Goal: Task Accomplishment & Management: Use online tool/utility

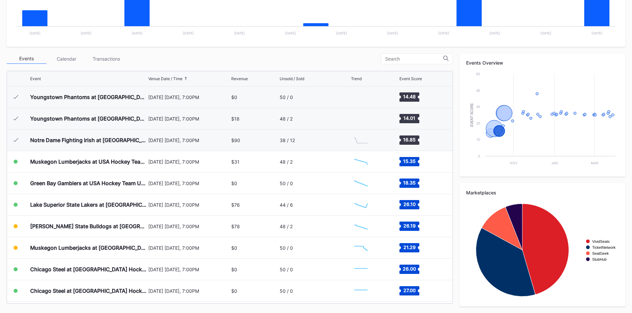
scroll to position [65, 0]
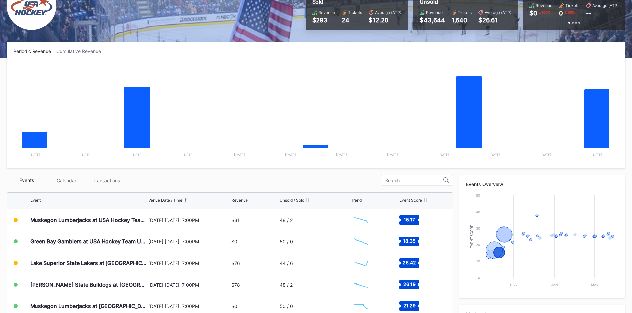
scroll to position [66, 0]
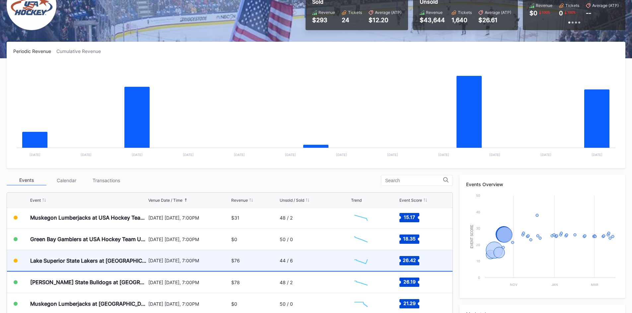
click at [254, 261] on div "$76" at bounding box center [254, 260] width 46 height 21
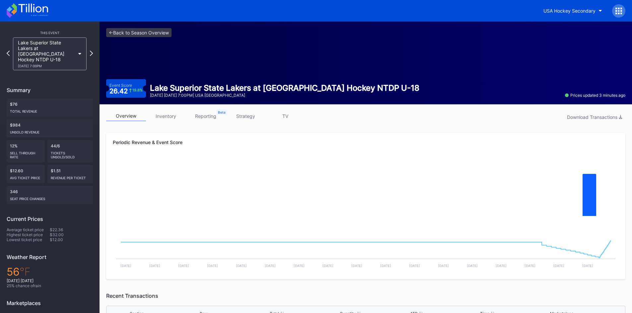
click at [19, 12] on icon at bounding box center [27, 10] width 41 height 15
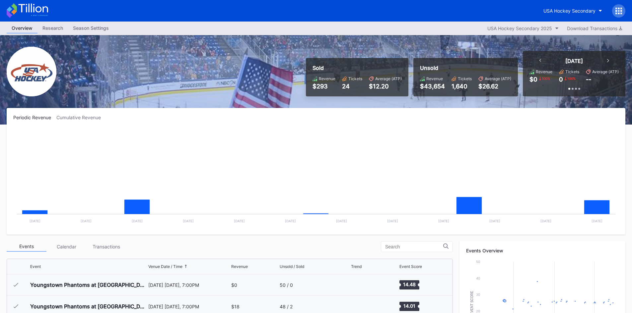
scroll to position [65, 0]
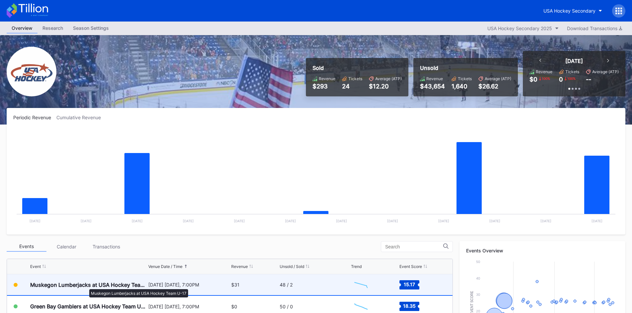
click at [86, 286] on div "Muskegon Lumberjacks at USA Hockey Team U-17" at bounding box center [88, 285] width 116 height 7
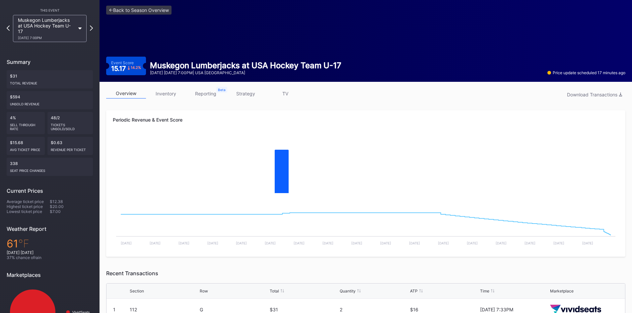
scroll to position [57, 0]
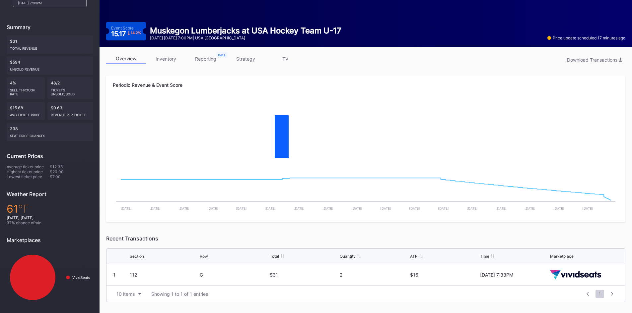
click at [245, 55] on link "strategy" at bounding box center [246, 59] width 40 height 10
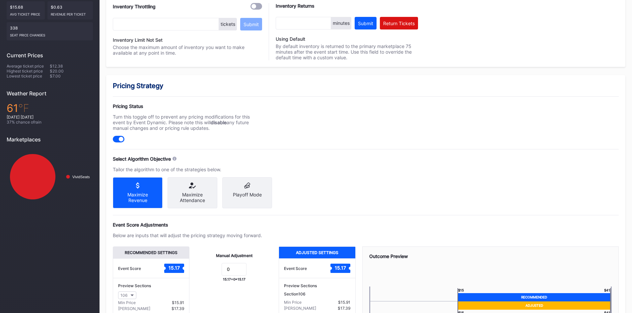
scroll to position [162, 0]
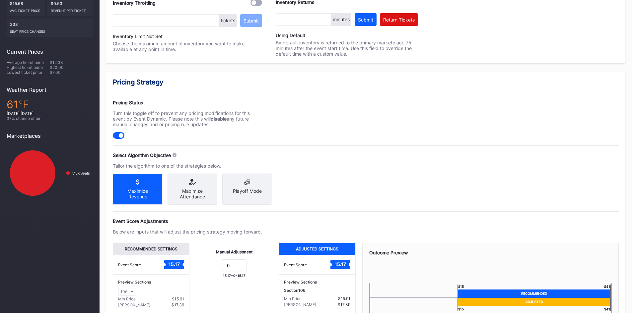
click at [188, 191] on div "Maximize Attendance" at bounding box center [192, 193] width 39 height 11
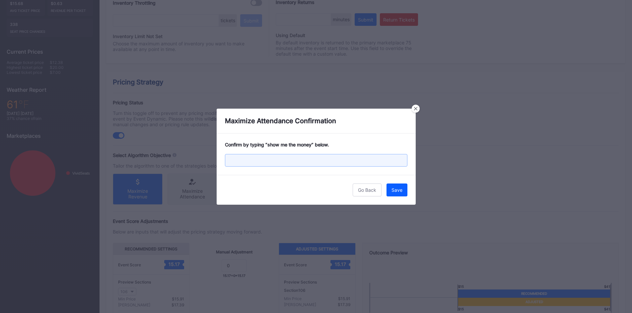
click at [332, 160] on input "text" at bounding box center [316, 160] width 182 height 13
type input "show me the money"
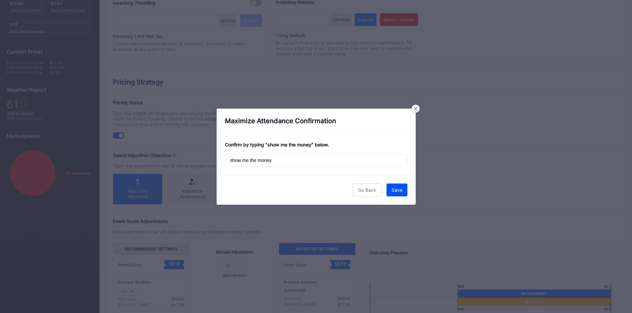
click at [393, 187] on div "Save" at bounding box center [396, 190] width 11 height 6
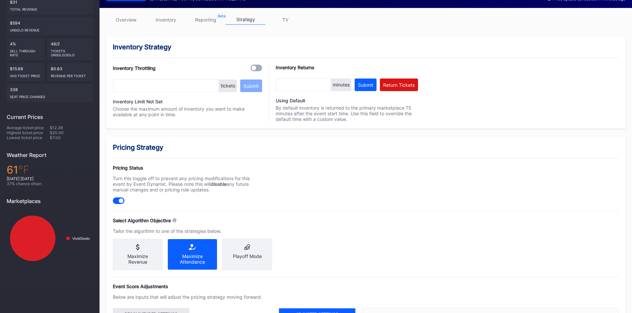
scroll to position [0, 0]
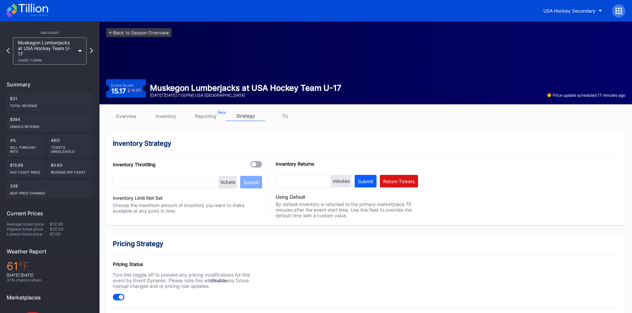
click at [204, 115] on link "reporting" at bounding box center [206, 116] width 40 height 10
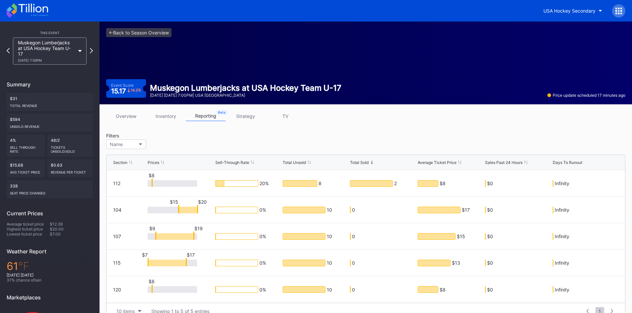
click at [168, 116] on link "inventory" at bounding box center [166, 116] width 40 height 10
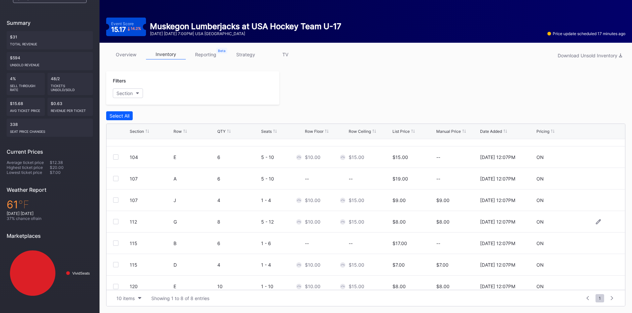
scroll to position [22, 0]
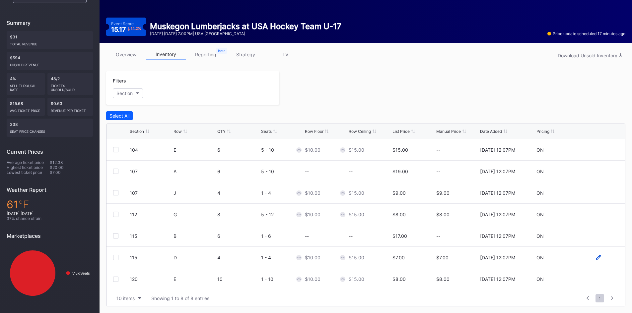
click at [596, 258] on icon at bounding box center [598, 257] width 5 height 5
drag, startPoint x: 446, startPoint y: 260, endPoint x: 430, endPoint y: 261, distance: 15.6
click at [431, 261] on form "115 D 4 1 - 4 10 15 $7.00 7 9/5/2025 12:07PM Cancel Save" at bounding box center [374, 260] width 489 height 26
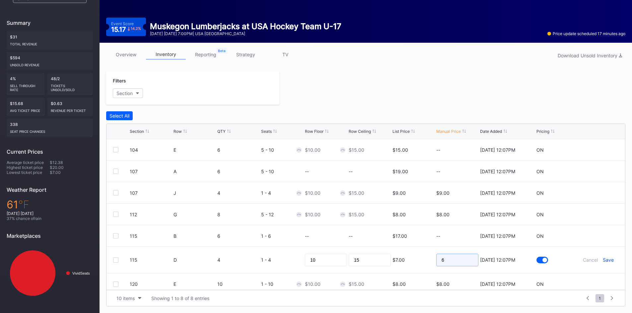
type input "6"
click at [606, 259] on div "Save" at bounding box center [608, 260] width 11 height 6
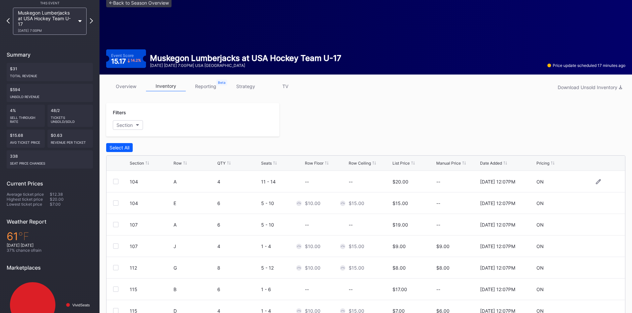
scroll to position [0, 0]
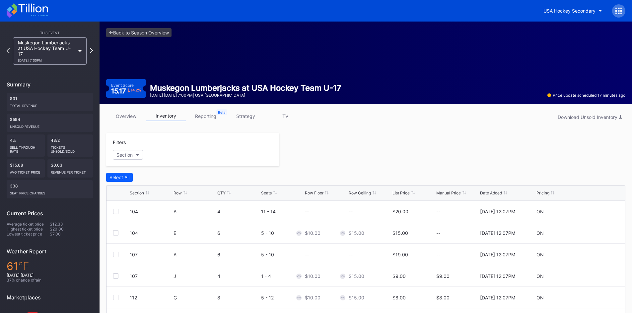
click at [38, 7] on icon at bounding box center [33, 8] width 30 height 9
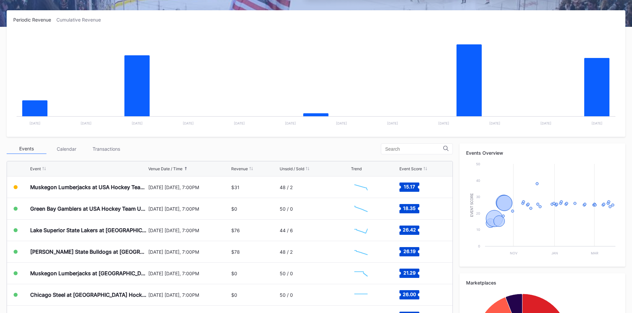
scroll to position [100, 0]
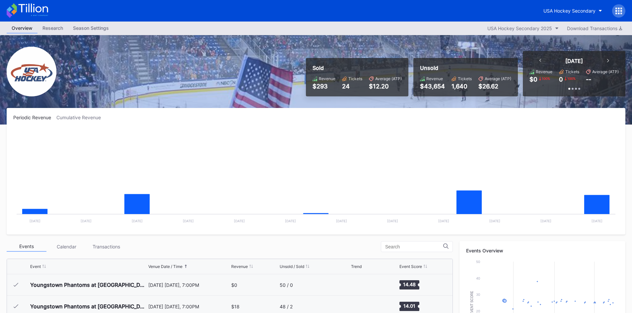
scroll to position [65, 0]
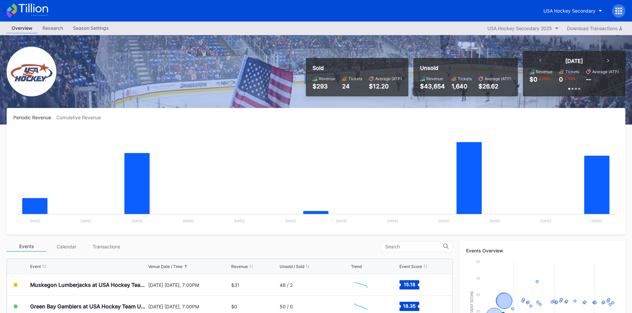
click at [352, 196] on rect "Chart title" at bounding box center [315, 179] width 605 height 100
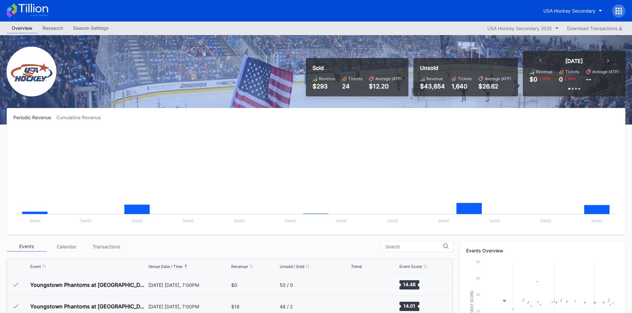
scroll to position [65, 0]
